Goal: Task Accomplishment & Management: Manage account settings

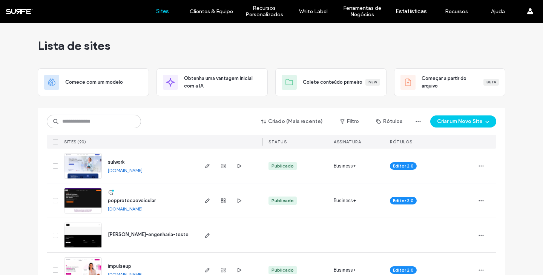
click at [173, 105] on div at bounding box center [271, 105] width 467 height 6
click at [213, 104] on div at bounding box center [271, 105] width 467 height 6
click at [208, 102] on div at bounding box center [271, 105] width 467 height 6
click at [208, 50] on div "Lista de sites" at bounding box center [271, 45] width 467 height 45
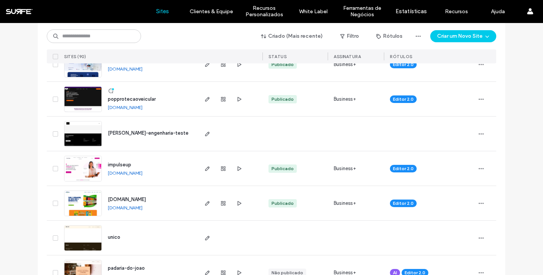
scroll to position [112, 0]
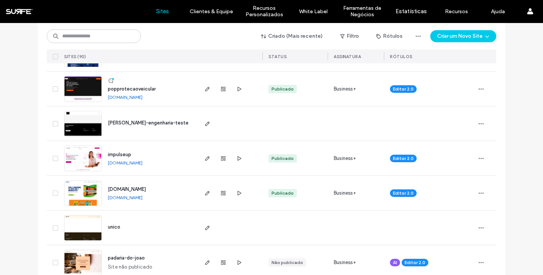
click at [130, 197] on link "[DOMAIN_NAME]" at bounding box center [125, 197] width 35 height 6
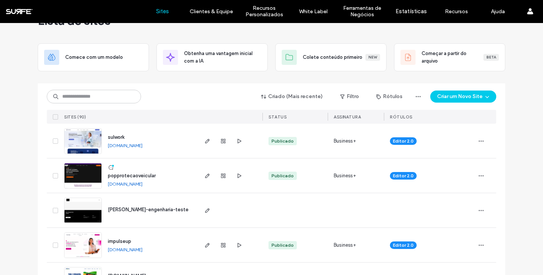
click at [118, 147] on link "[DOMAIN_NAME]" at bounding box center [125, 145] width 35 height 6
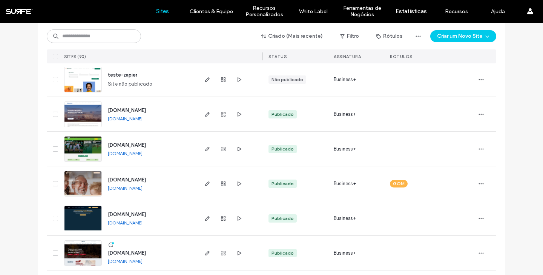
scroll to position [1573, 0]
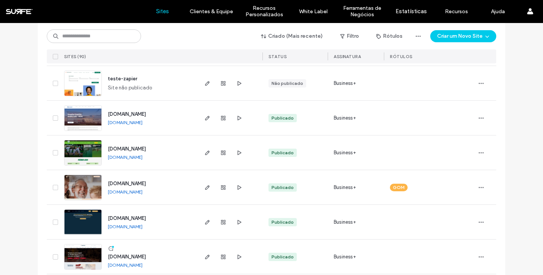
click at [129, 123] on link "[DOMAIN_NAME]" at bounding box center [125, 122] width 35 height 6
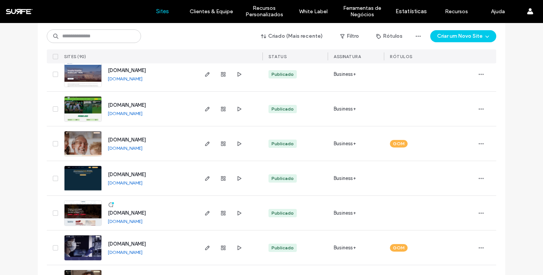
click at [131, 181] on link "www.roit.com.br" at bounding box center [125, 183] width 35 height 6
click at [205, 177] on icon "button" at bounding box center [207, 178] width 6 height 6
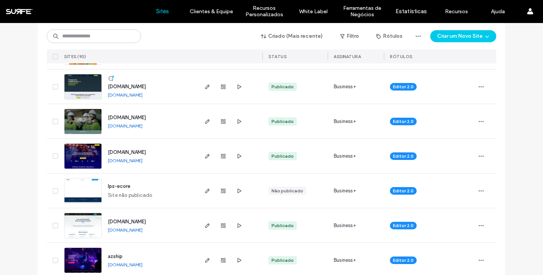
scroll to position [401, 0]
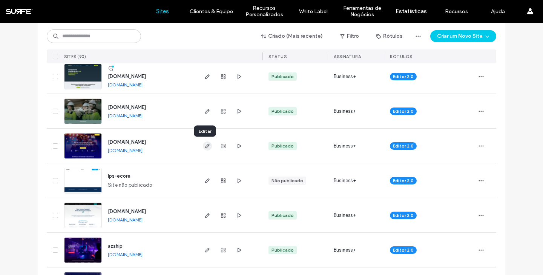
click at [205, 145] on use "button" at bounding box center [207, 146] width 5 height 5
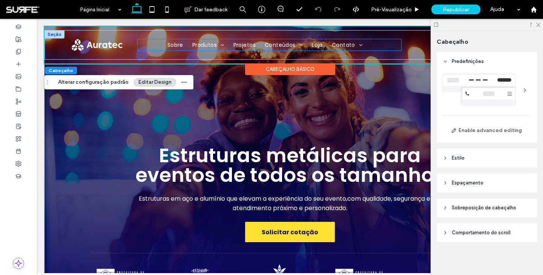
click at [148, 46] on ul "Sobre Produtos Box truss linhas leves e pesadas Pisos & Praticáveis Gradis e Ba…" at bounding box center [269, 44] width 263 height 11
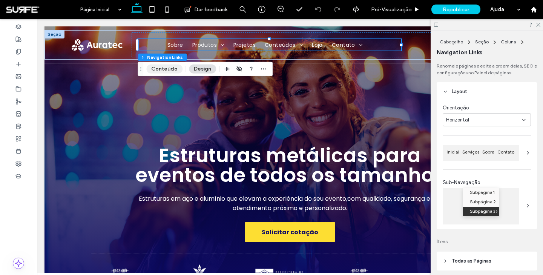
click at [165, 68] on button "Conteúdo" at bounding box center [164, 68] width 36 height 9
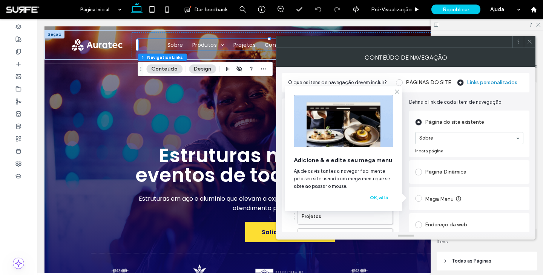
click at [397, 92] on icon at bounding box center [397, 92] width 6 height 6
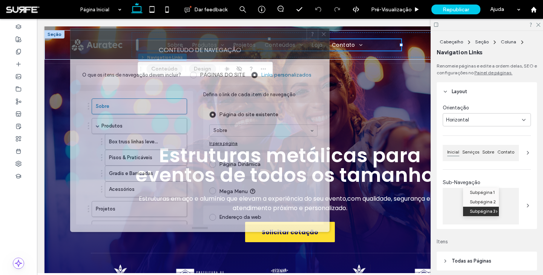
drag, startPoint x: 405, startPoint y: 45, endPoint x: 199, endPoint y: 37, distance: 205.9
click at [199, 37] on div at bounding box center [188, 34] width 236 height 11
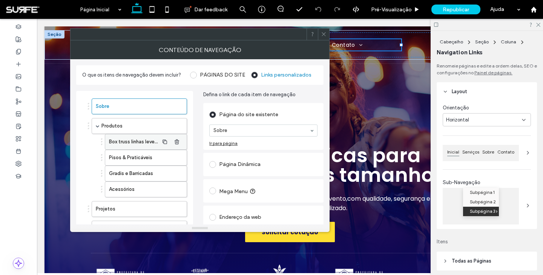
click at [144, 138] on label "Box truss linhas leves e pesadas" at bounding box center [134, 141] width 50 height 15
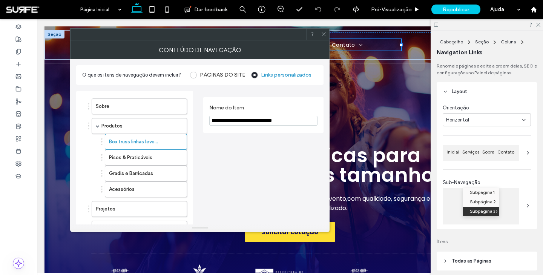
scroll to position [173, 0]
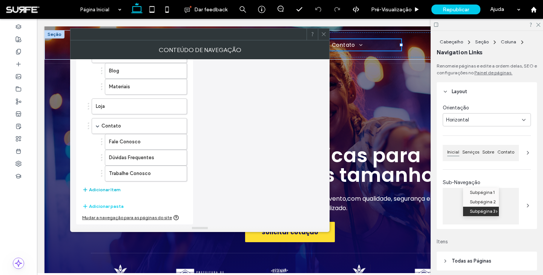
click at [101, 190] on button "Adicionar Item" at bounding box center [101, 189] width 38 height 9
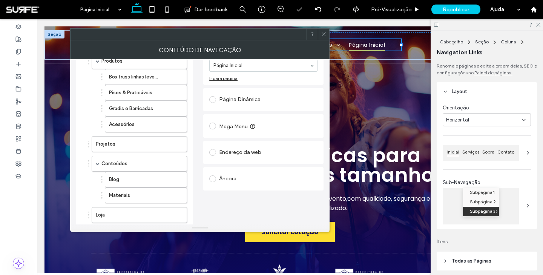
scroll to position [48, 0]
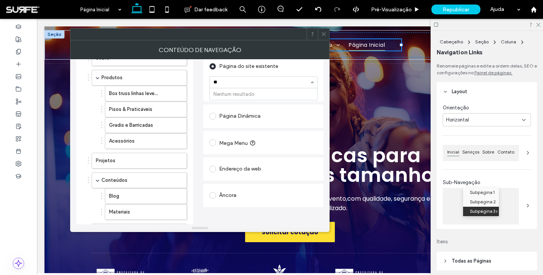
type input "*"
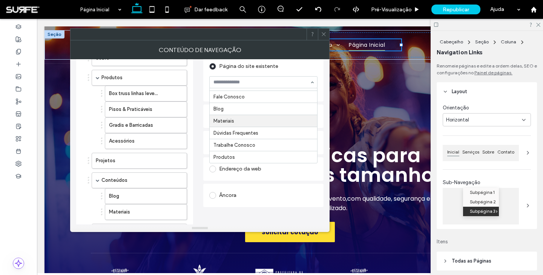
scroll to position [0, 0]
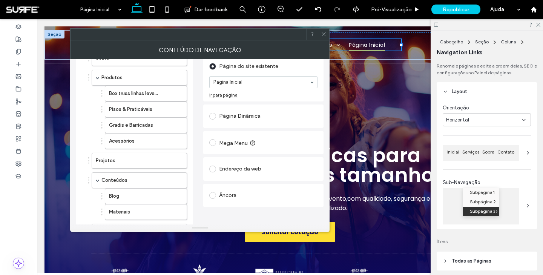
click at [324, 33] on icon at bounding box center [324, 34] width 6 height 6
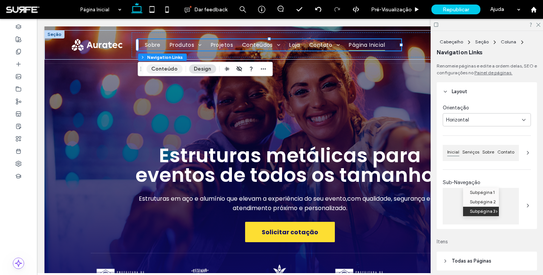
click at [170, 70] on button "Conteúdo" at bounding box center [164, 68] width 36 height 9
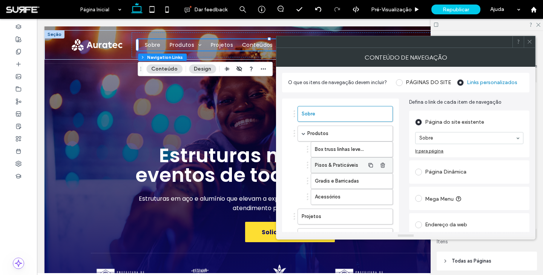
scroll to position [193, 0]
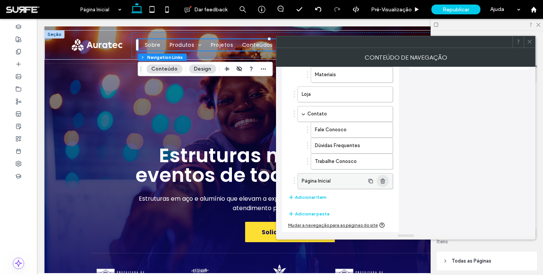
click at [382, 181] on use "button" at bounding box center [382, 180] width 5 height 5
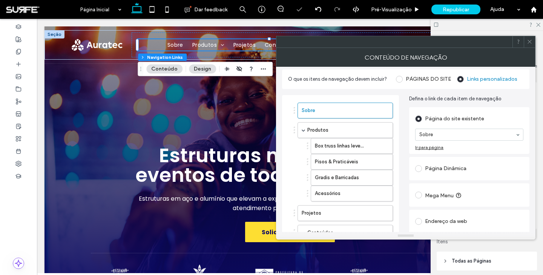
scroll to position [2, 0]
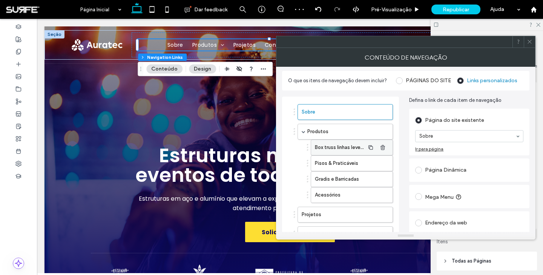
click at [340, 151] on label "Box truss linhas leves e pesadas" at bounding box center [340, 147] width 50 height 15
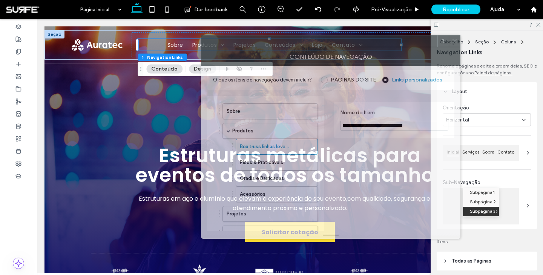
drag, startPoint x: 459, startPoint y: 43, endPoint x: 385, endPoint y: 43, distance: 73.5
click at [385, 43] on div at bounding box center [319, 40] width 236 height 11
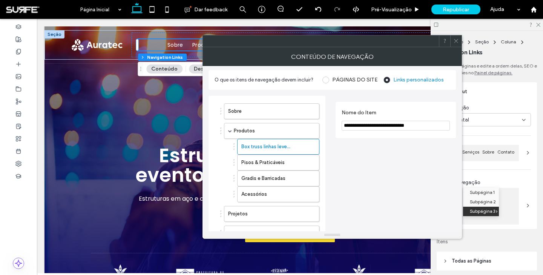
click at [456, 41] on use at bounding box center [456, 41] width 4 height 4
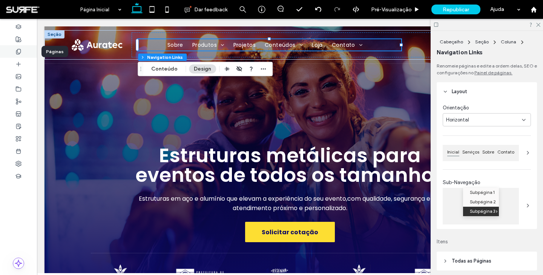
click at [17, 49] on icon at bounding box center [18, 52] width 6 height 6
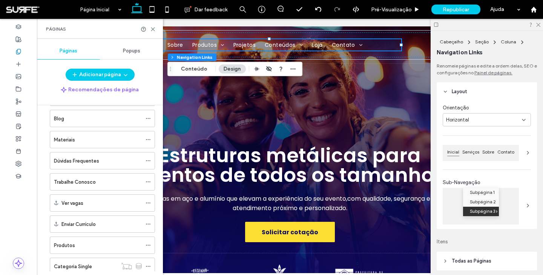
scroll to position [115, 0]
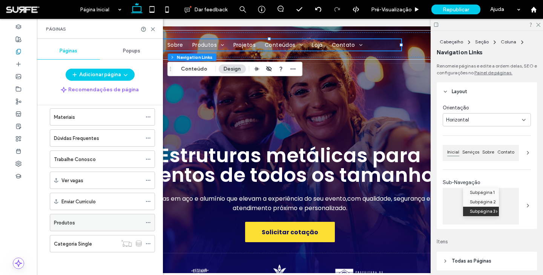
click at [90, 221] on div "Produtos" at bounding box center [98, 223] width 88 height 8
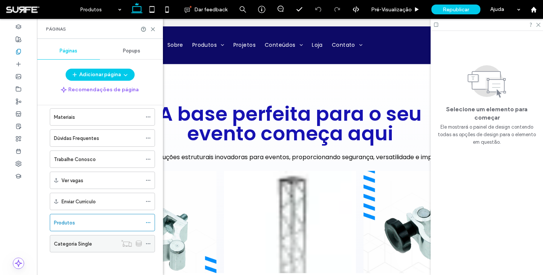
click at [88, 244] on label "Categoria Single" at bounding box center [73, 243] width 38 height 13
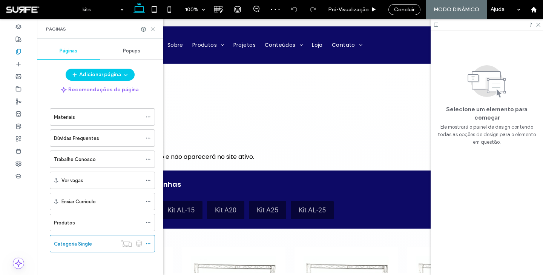
click at [153, 28] on icon at bounding box center [153, 29] width 6 height 6
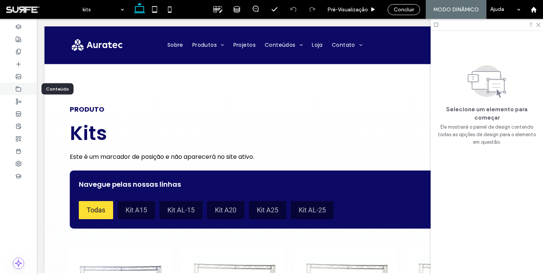
click at [17, 89] on icon at bounding box center [18, 89] width 6 height 6
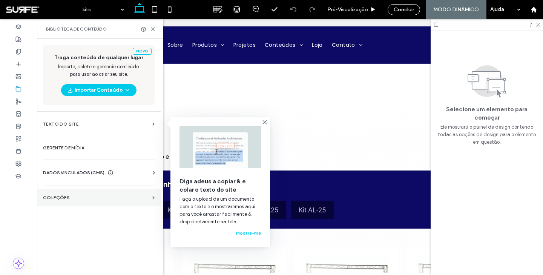
click at [62, 197] on label "COLEÇÕES" at bounding box center [96, 197] width 106 height 5
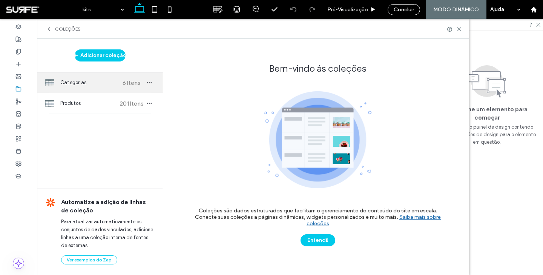
click at [79, 84] on span "Categorias" at bounding box center [88, 83] width 56 height 8
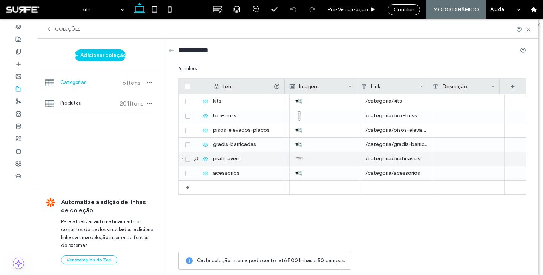
scroll to position [0, 71]
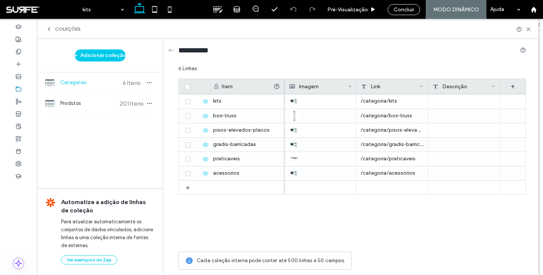
click at [347, 31] on div "COLEÇÕES" at bounding box center [287, 29] width 483 height 6
click at [312, 30] on div "COLEÇÕES" at bounding box center [287, 29] width 483 height 6
click at [29, 11] on span at bounding box center [42, 9] width 73 height 15
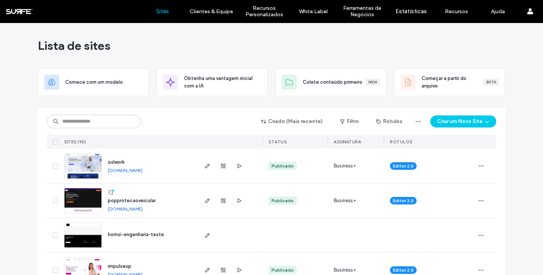
click at [199, 49] on div "Lista de sites" at bounding box center [271, 45] width 467 height 45
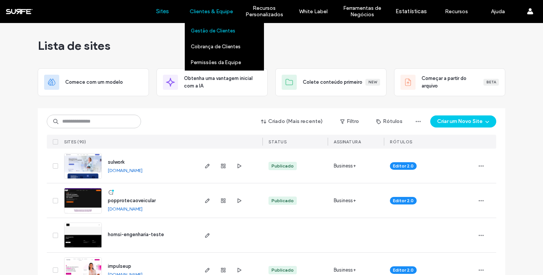
click at [215, 30] on label "Gestão de Clientes" at bounding box center [213, 31] width 44 height 6
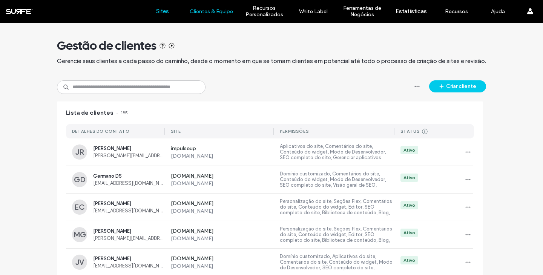
click at [162, 13] on label "Sites" at bounding box center [162, 11] width 13 height 7
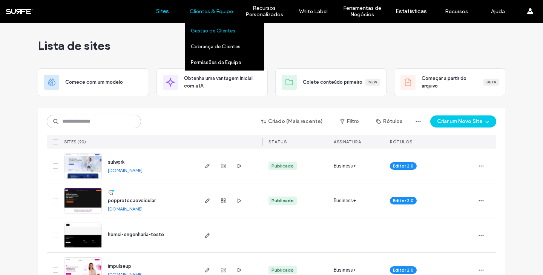
click at [208, 32] on label "Gestão de Clientes" at bounding box center [213, 31] width 44 height 6
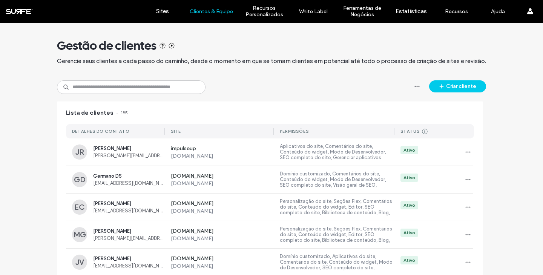
click at [162, 31] on div "Gestão de clientes Gerencie seus clientes a cada passo do caminho, desde o mome…" at bounding box center [271, 51] width 429 height 57
click at [225, 38] on div "Gestão de clientes" at bounding box center [271, 45] width 429 height 15
click at [271, 42] on div "Gestão de clientes" at bounding box center [271, 45] width 429 height 15
click at [164, 9] on label "Sites" at bounding box center [162, 11] width 13 height 7
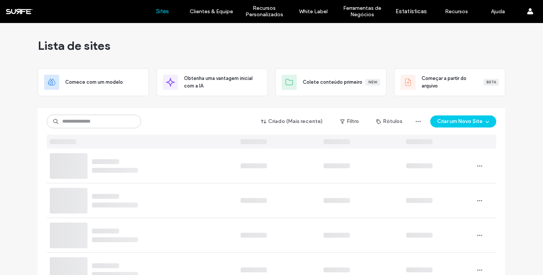
click at [267, 42] on div "Lista de sites" at bounding box center [271, 45] width 467 height 45
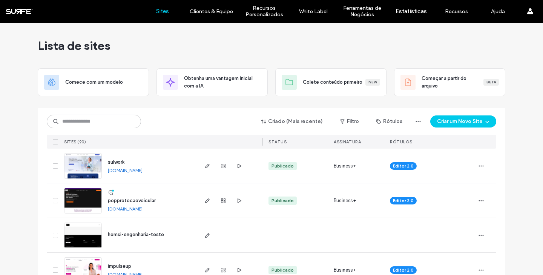
click at [266, 43] on div "Lista de sites" at bounding box center [271, 45] width 467 height 45
click at [269, 44] on div "Lista de sites" at bounding box center [271, 45] width 467 height 45
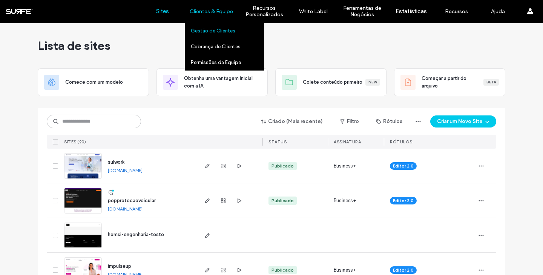
click at [214, 31] on label "Gestão de Clientes" at bounding box center [213, 31] width 44 height 6
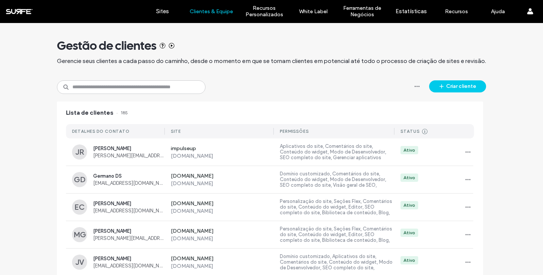
click at [201, 32] on div "Gestão de clientes Gerencie seus clientes a cada passo do caminho, desde o mome…" at bounding box center [271, 51] width 429 height 57
click at [162, 12] on label "Sites" at bounding box center [162, 11] width 13 height 7
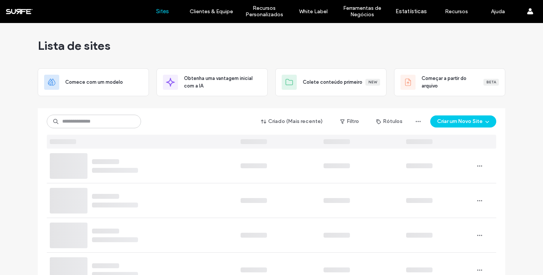
click at [277, 38] on div "Lista de sites" at bounding box center [271, 45] width 467 height 45
click at [263, 43] on div "Lista de sites" at bounding box center [271, 45] width 467 height 45
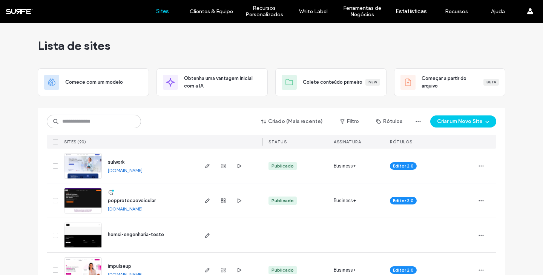
click at [281, 43] on div "Lista de sites" at bounding box center [271, 45] width 467 height 45
click at [275, 41] on div "Lista de sites" at bounding box center [271, 45] width 467 height 45
click at [269, 44] on div "Lista de sites" at bounding box center [271, 45] width 467 height 45
click at [268, 41] on div "Lista de sites" at bounding box center [271, 45] width 467 height 45
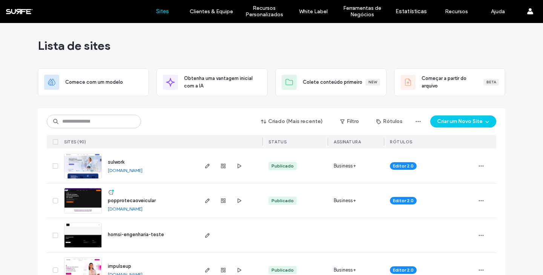
click at [269, 48] on div "Lista de sites" at bounding box center [271, 45] width 467 height 45
click at [268, 46] on div "Lista de sites" at bounding box center [271, 45] width 467 height 45
click at [155, 30] on div "Lista de sites" at bounding box center [271, 45] width 467 height 45
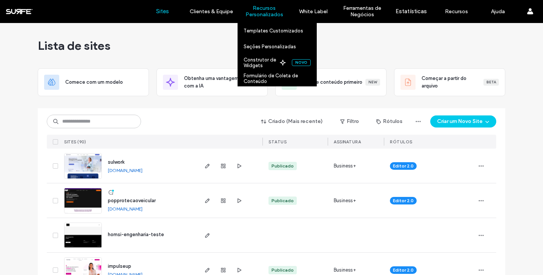
click at [269, 15] on label "Recursos Personalizados" at bounding box center [264, 11] width 52 height 13
click at [257, 61] on label "Construtor de Widgets" at bounding box center [260, 62] width 34 height 11
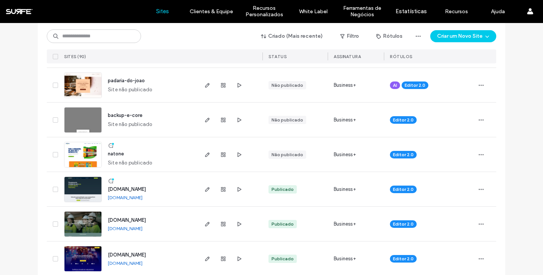
scroll to position [406, 0]
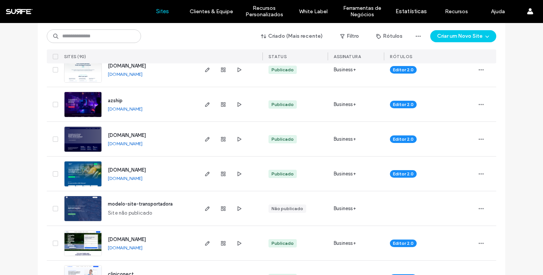
scroll to position [601, 0]
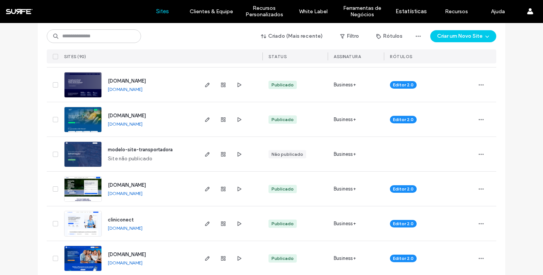
click at [136, 124] on link "[DOMAIN_NAME]" at bounding box center [125, 124] width 35 height 6
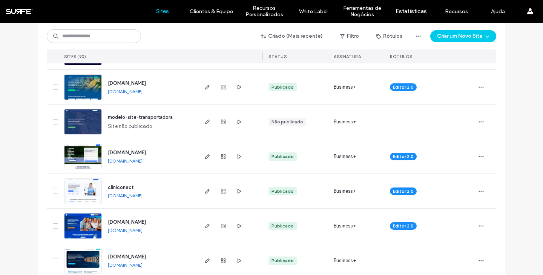
scroll to position [647, 0]
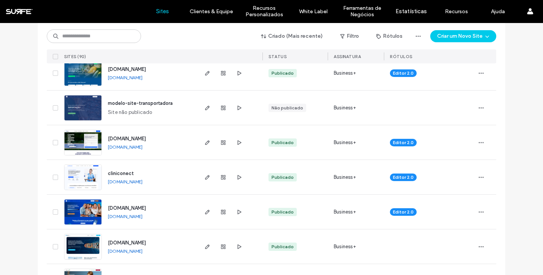
click at [141, 147] on link "[DOMAIN_NAME]" at bounding box center [125, 147] width 35 height 6
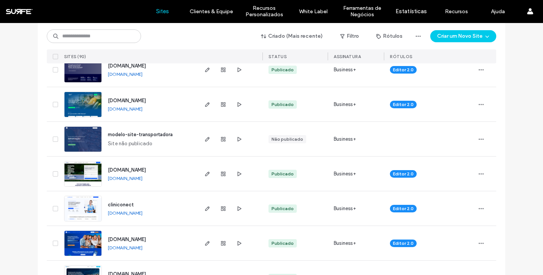
scroll to position [667, 0]
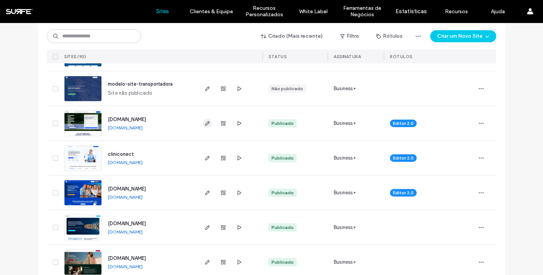
click at [204, 124] on icon "button" at bounding box center [207, 123] width 6 height 6
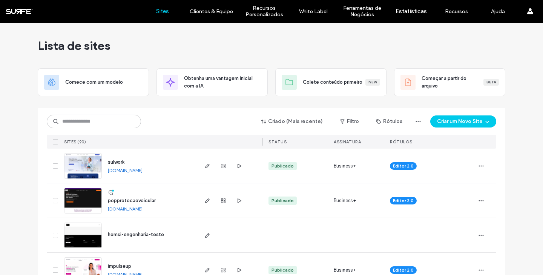
click at [264, 49] on div "Lista de sites" at bounding box center [271, 45] width 467 height 45
click at [269, 44] on div "Lista de sites" at bounding box center [271, 45] width 467 height 45
click at [265, 49] on div "Lista de sites" at bounding box center [271, 45] width 467 height 45
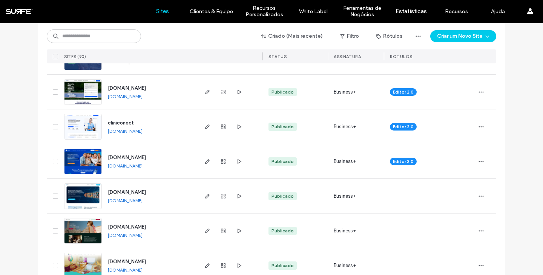
scroll to position [696, 0]
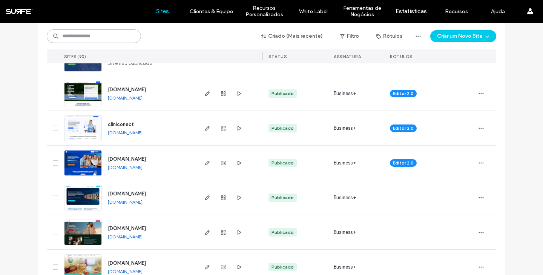
click at [96, 37] on input at bounding box center [94, 36] width 94 height 14
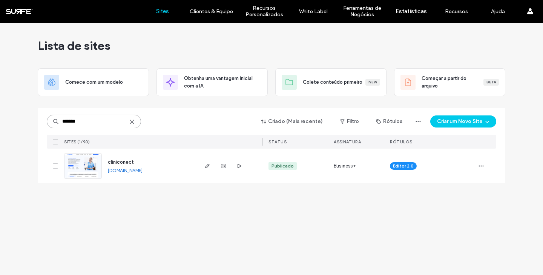
scroll to position [0, 0]
type input "*******"
click at [133, 171] on link "[DOMAIN_NAME]" at bounding box center [125, 170] width 35 height 6
click at [183, 43] on div "Lista de sites" at bounding box center [271, 45] width 467 height 45
click at [83, 125] on input "*******" at bounding box center [94, 122] width 94 height 14
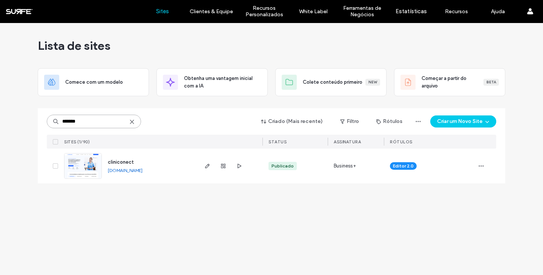
click at [83, 125] on input "*******" at bounding box center [94, 122] width 94 height 14
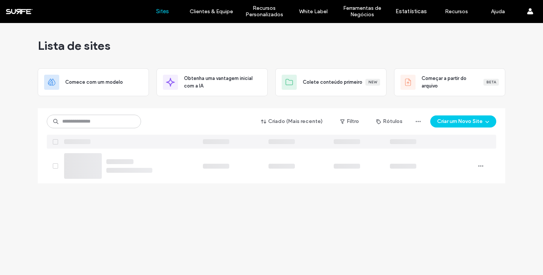
click at [162, 11] on label "Sites" at bounding box center [162, 11] width 13 height 7
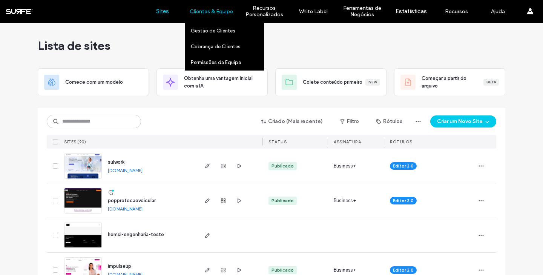
click at [216, 9] on label "Clientes & Equipe" at bounding box center [211, 11] width 43 height 6
click at [213, 29] on label "Gestão de Clientes" at bounding box center [213, 31] width 44 height 6
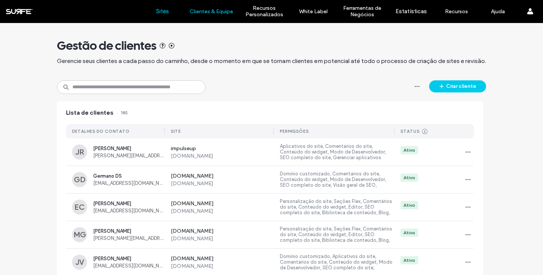
click at [162, 12] on label "Sites" at bounding box center [162, 11] width 13 height 7
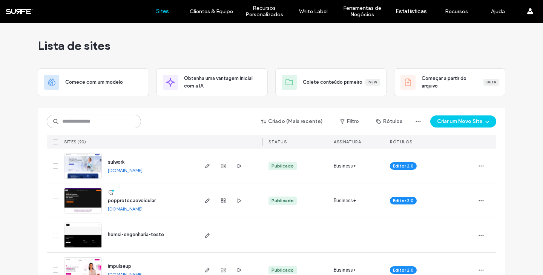
click at [239, 42] on div "Lista de sites" at bounding box center [271, 45] width 467 height 45
click at [268, 47] on div "Lista de sites" at bounding box center [271, 45] width 467 height 45
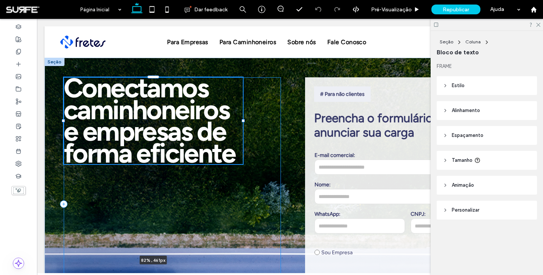
click at [64, 78] on div at bounding box center [64, 77] width 0 height 0
type input "**"
type input "****"
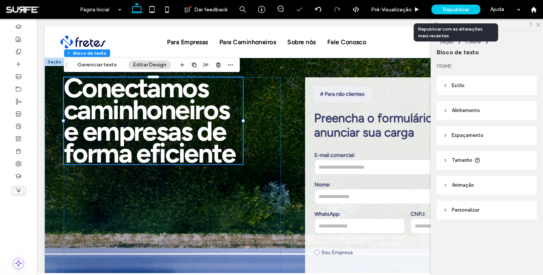
click at [459, 9] on span "Republicar" at bounding box center [455, 9] width 26 height 6
